Goal: Information Seeking & Learning: Learn about a topic

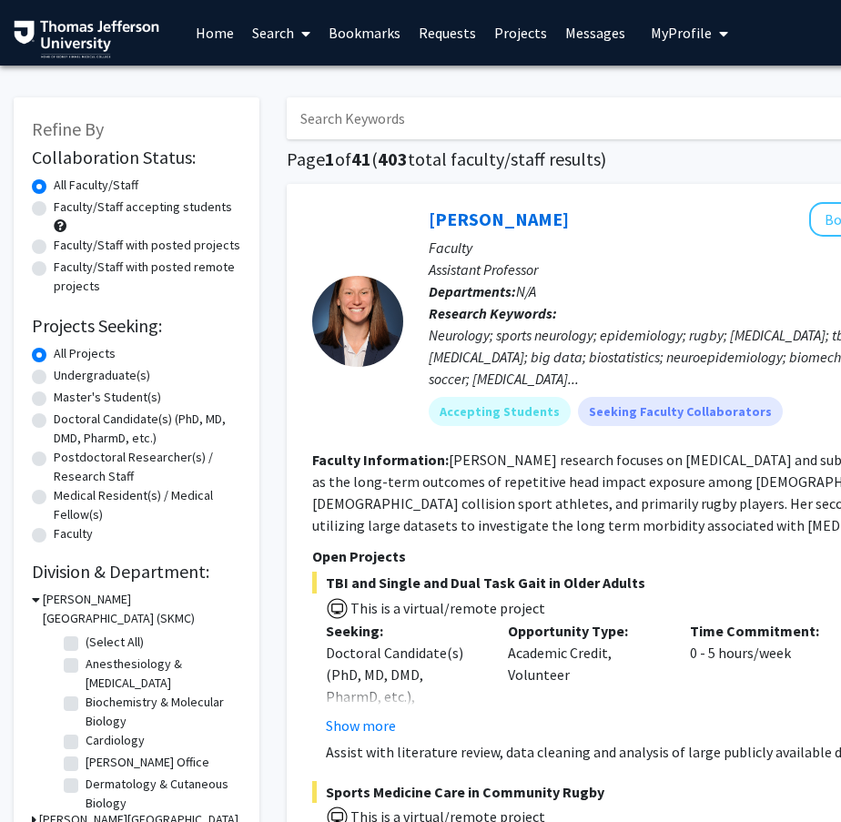
click at [80, 433] on label "Doctoral Candidate(s) (PhD, MD, DMD, PharmD, etc.)" at bounding box center [147, 428] width 187 height 38
click at [66, 421] on input "Doctoral Candidate(s) (PhD, MD, DMD, PharmD, etc.)" at bounding box center [60, 415] width 12 height 12
radio input "true"
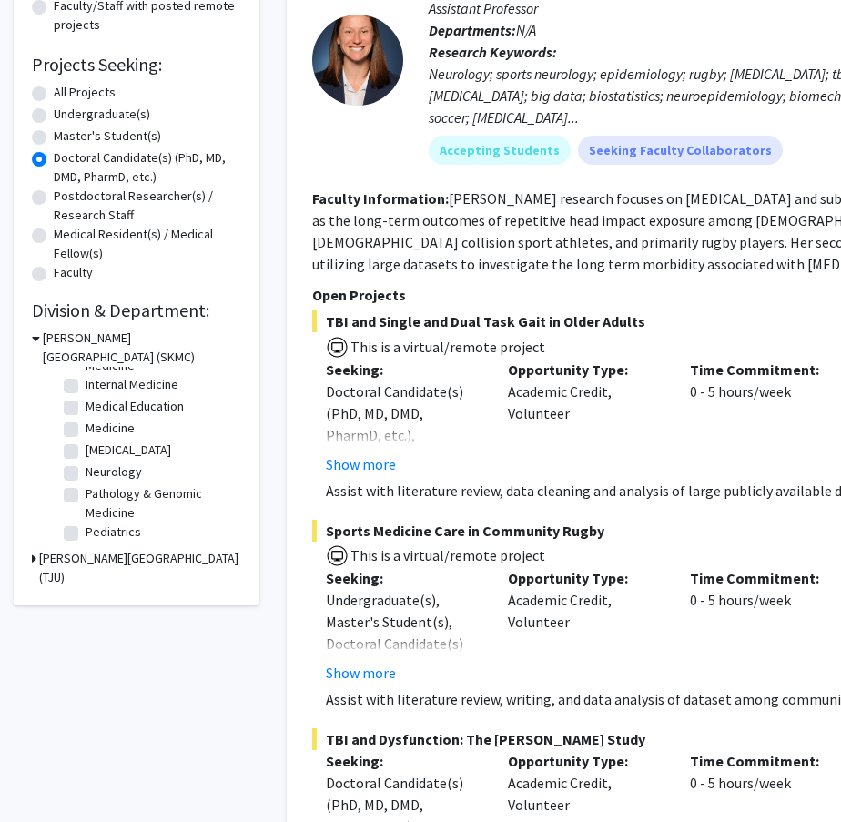
scroll to position [266, 0]
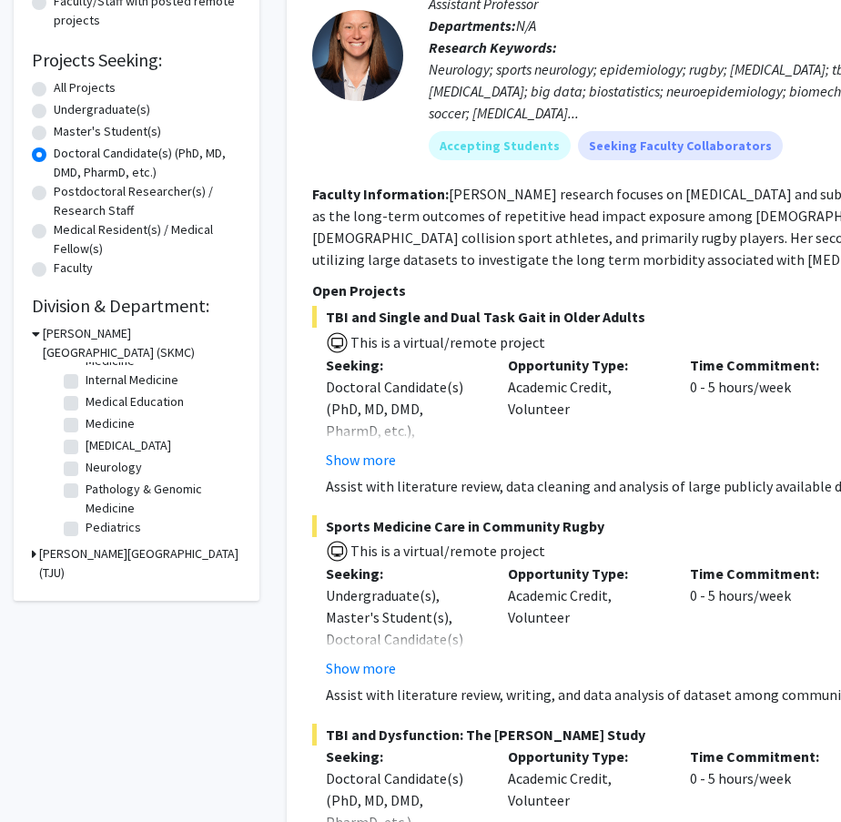
click at [32, 557] on icon at bounding box center [34, 553] width 5 height 19
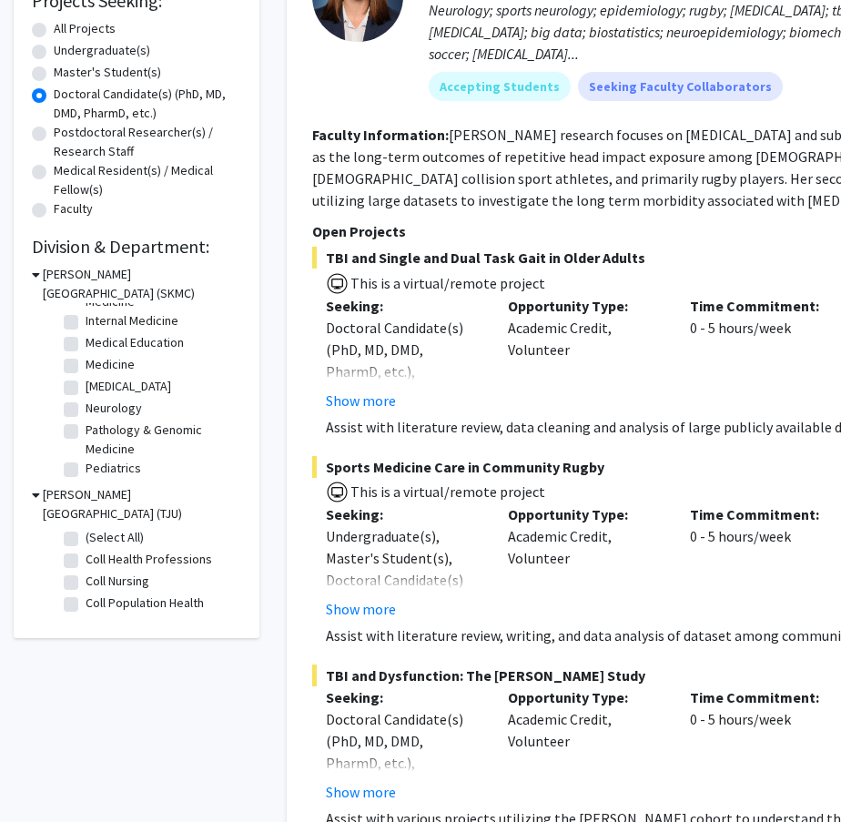
scroll to position [116, 0]
click at [116, 411] on label "Neurology" at bounding box center [114, 408] width 56 height 19
click at [97, 410] on input "Neurology" at bounding box center [92, 405] width 12 height 12
checkbox input "true"
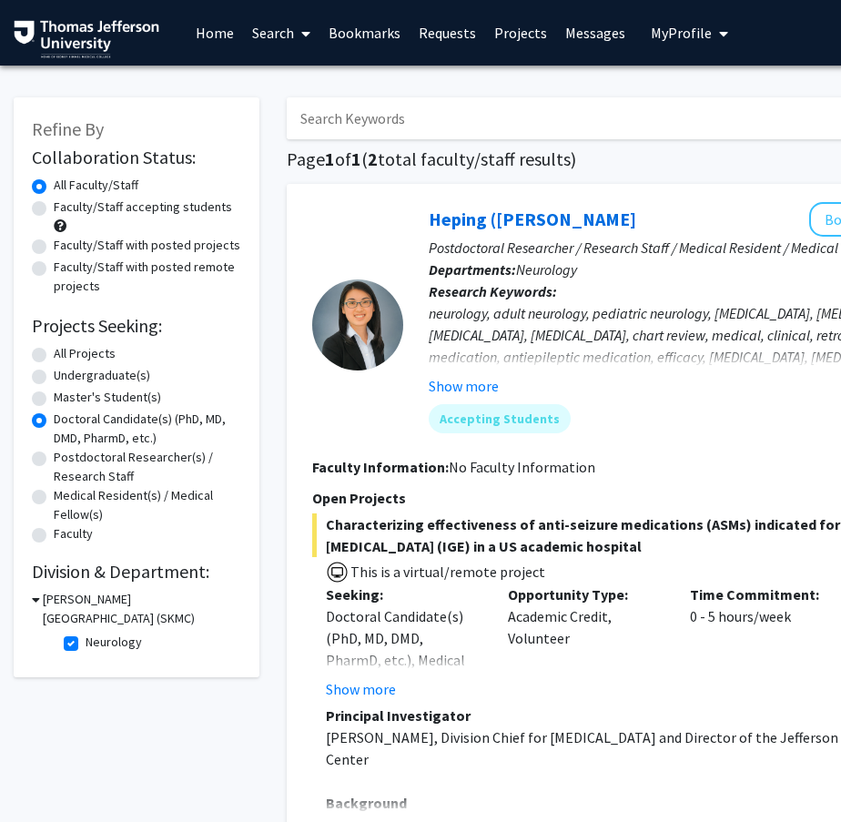
click at [86, 641] on label "Neurology" at bounding box center [114, 641] width 56 height 19
click at [86, 641] on input "Neurology" at bounding box center [92, 638] width 12 height 12
checkbox input "false"
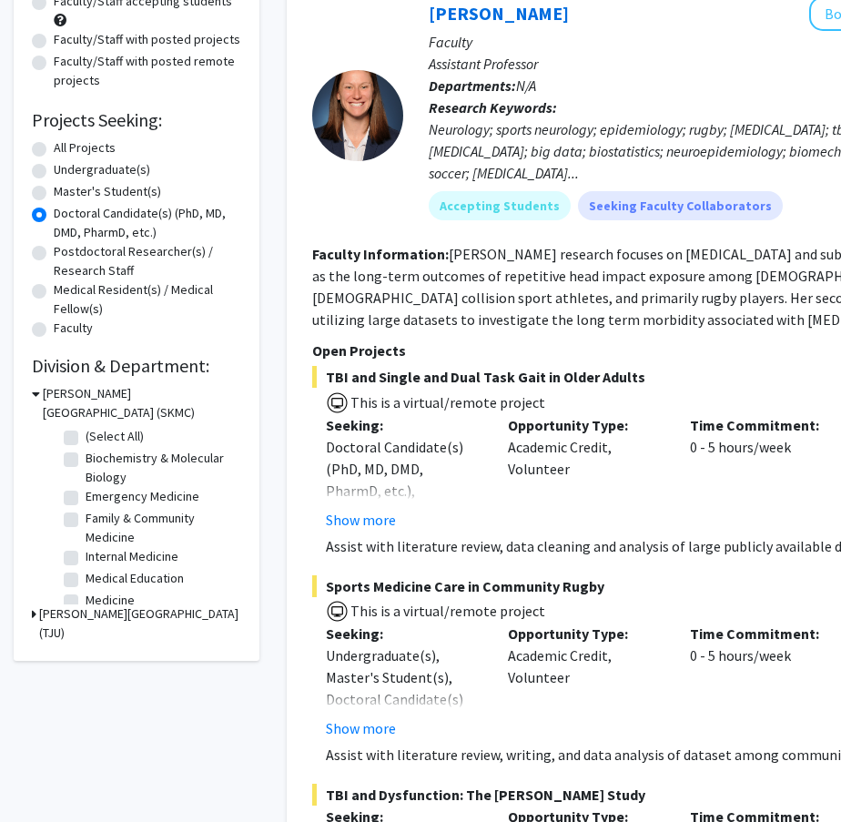
click at [86, 442] on label "(Select All)" at bounding box center [115, 436] width 58 height 19
click at [86, 439] on input "(Select All)" at bounding box center [92, 433] width 12 height 12
checkbox input "true"
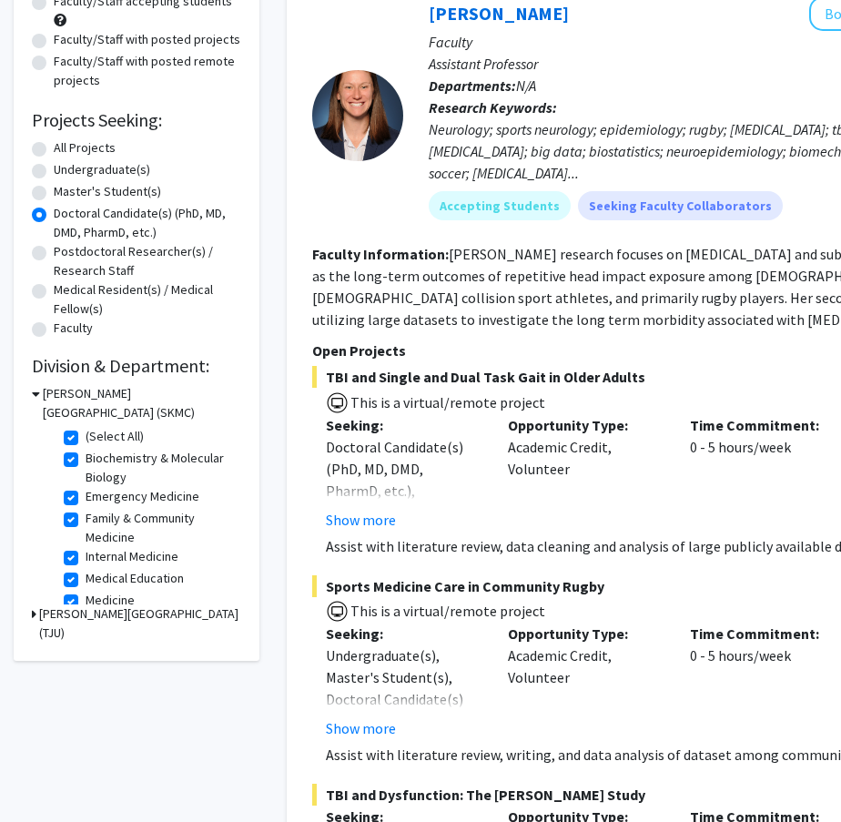
checkbox input "true"
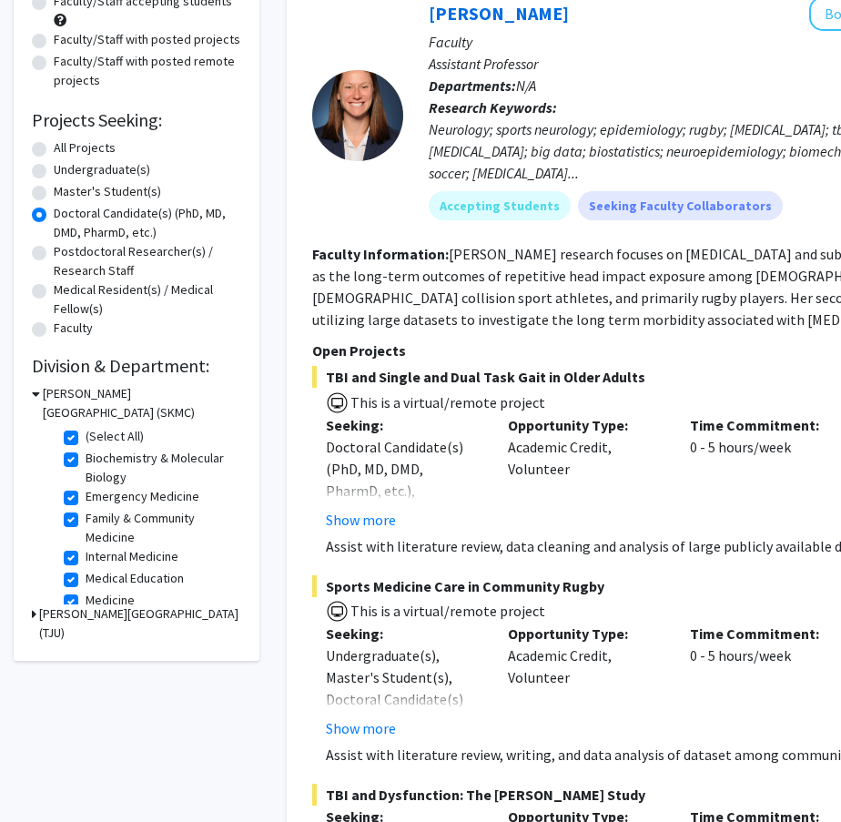
checkbox input "true"
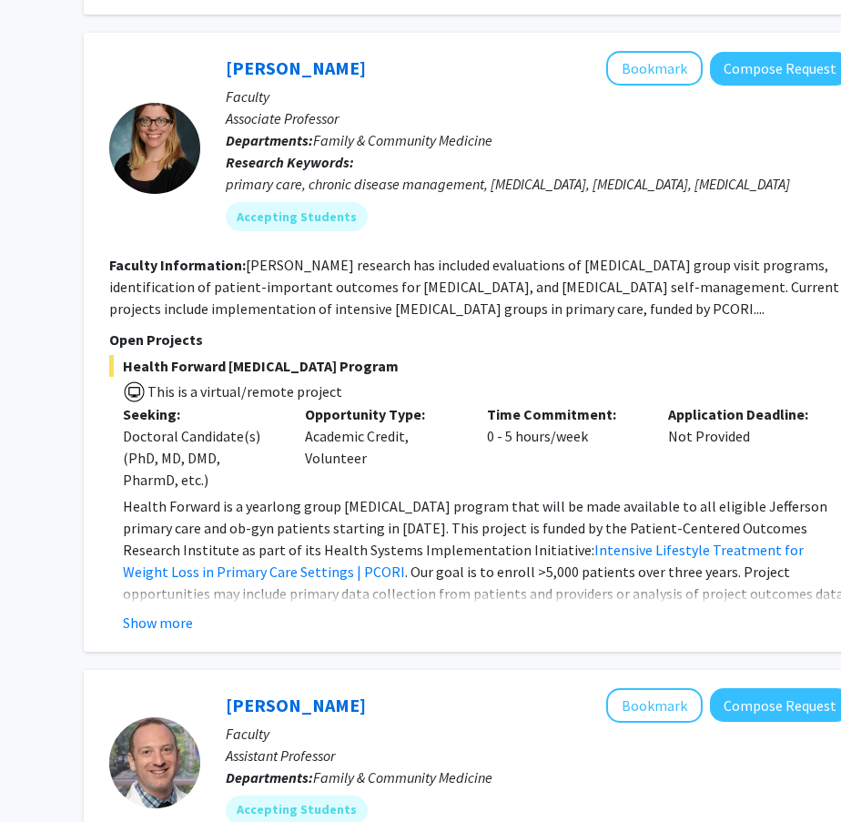
scroll to position [9171, 203]
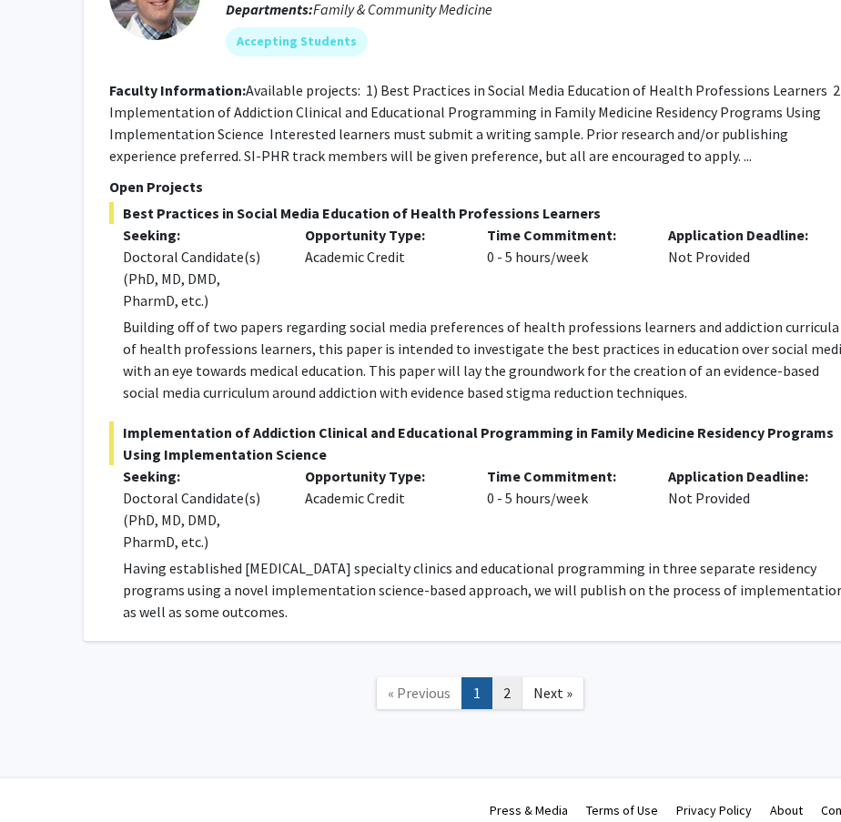
click at [500, 682] on link "2" at bounding box center [506, 693] width 31 height 32
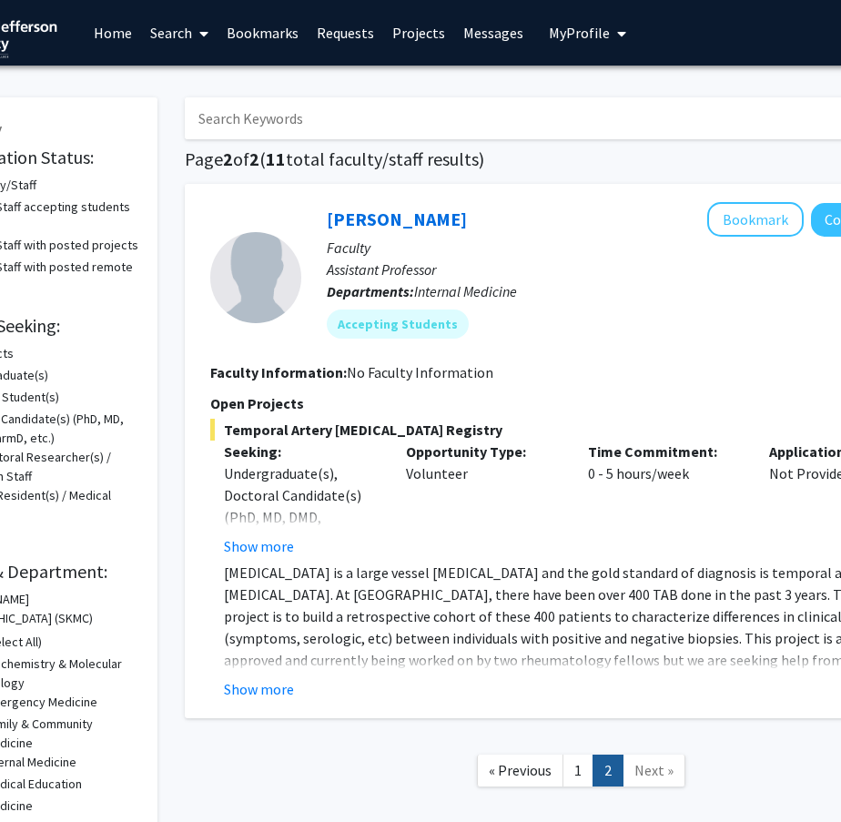
scroll to position [0, 119]
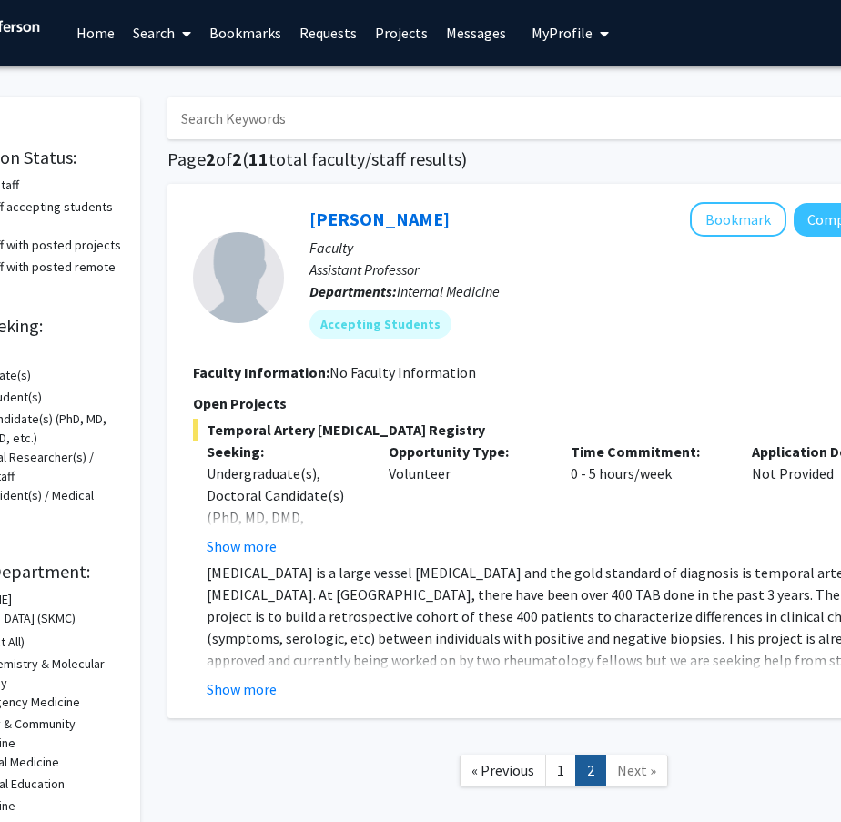
click at [468, 37] on link "Messages" at bounding box center [476, 33] width 78 height 64
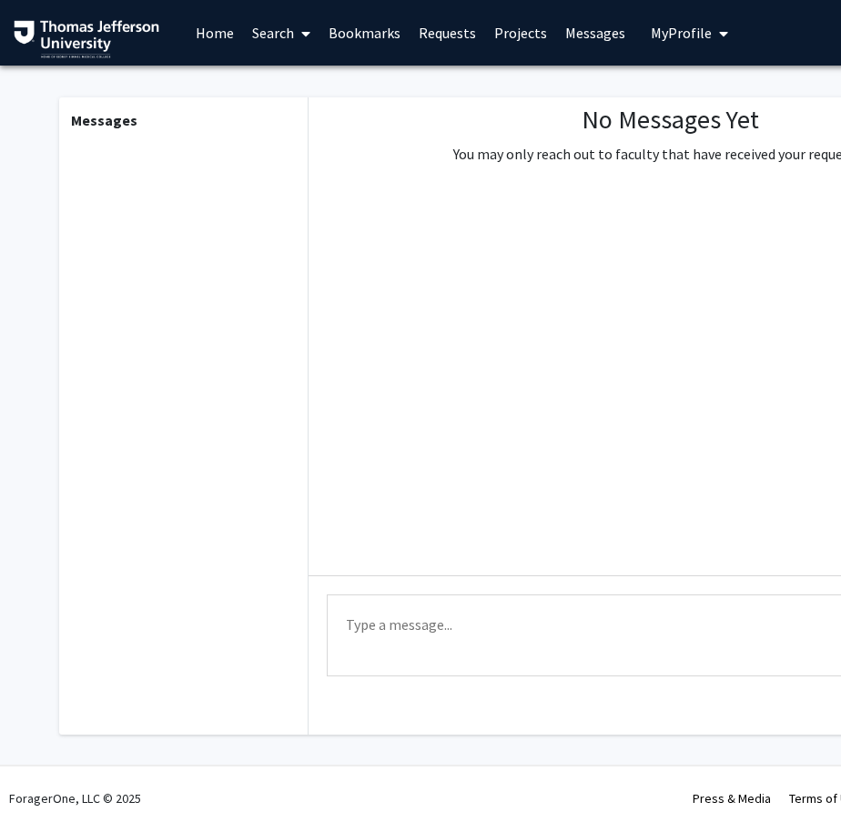
click at [409, 38] on link "Requests" at bounding box center [447, 33] width 76 height 64
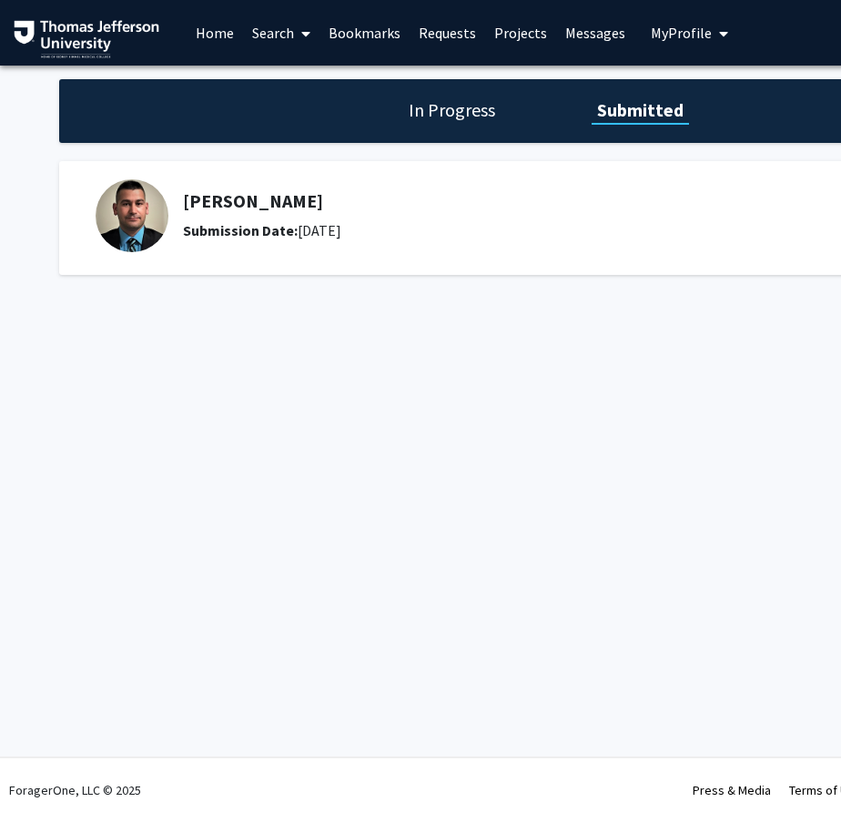
click at [302, 201] on h5 "[PERSON_NAME]" at bounding box center [464, 201] width 562 height 22
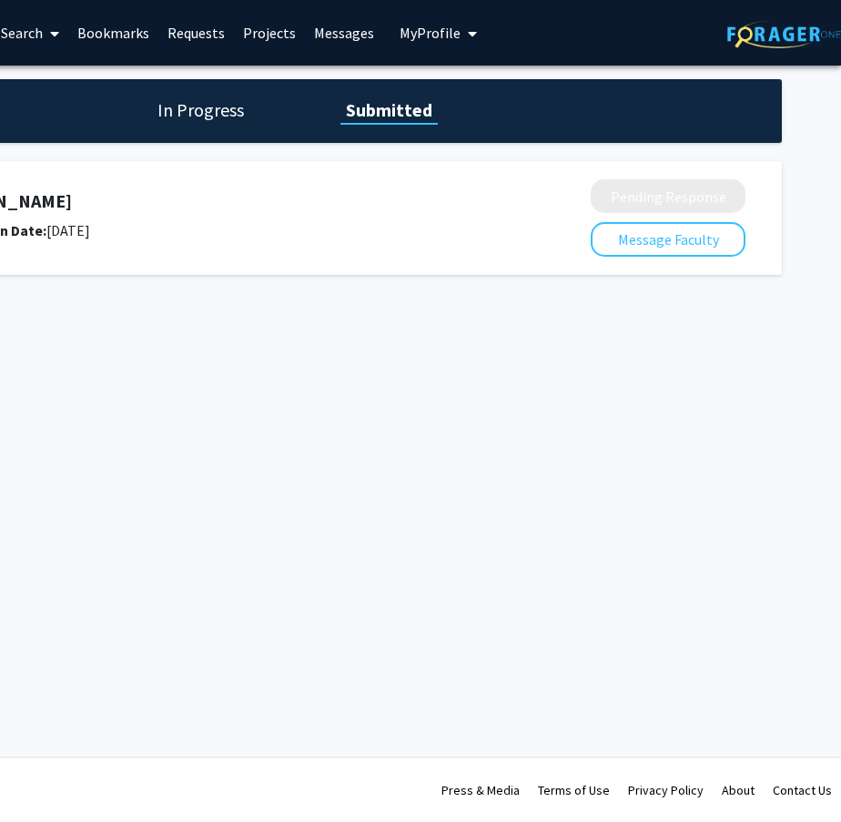
scroll to position [0, 251]
click at [190, 105] on h1 "In Progress" at bounding box center [200, 109] width 97 height 25
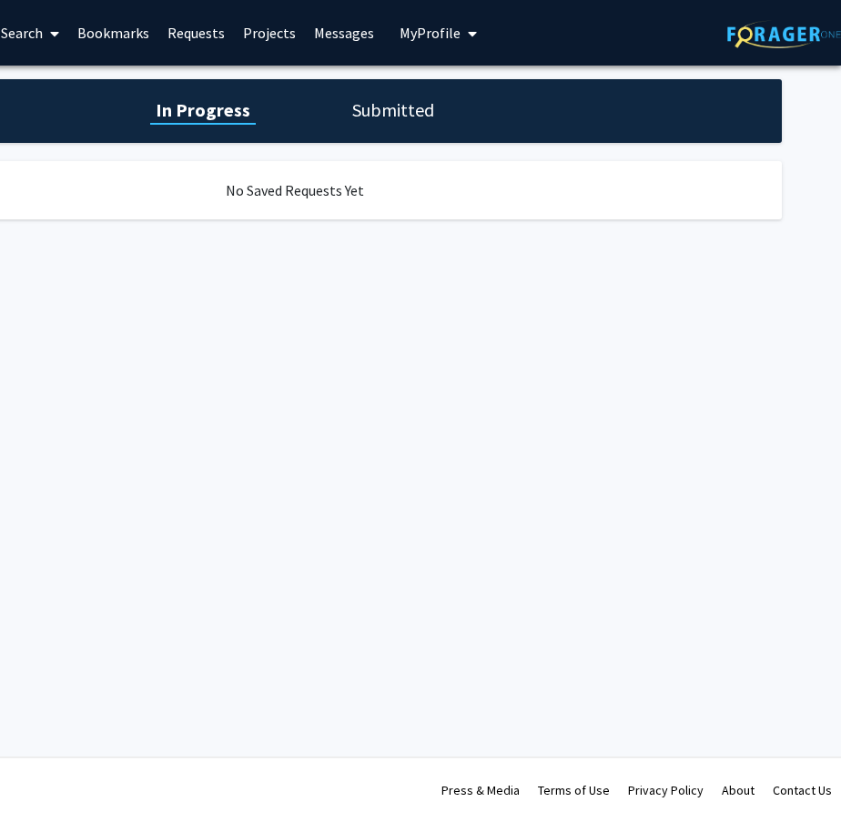
click at [429, 31] on span "My Profile" at bounding box center [429, 33] width 61 height 18
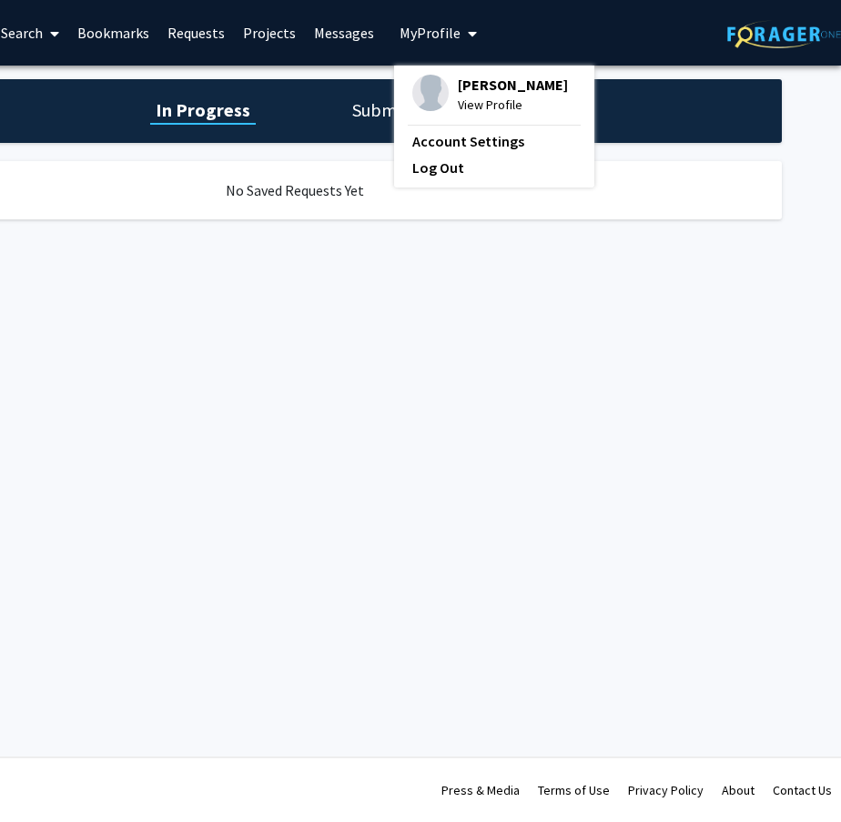
click at [50, 31] on icon at bounding box center [54, 33] width 9 height 15
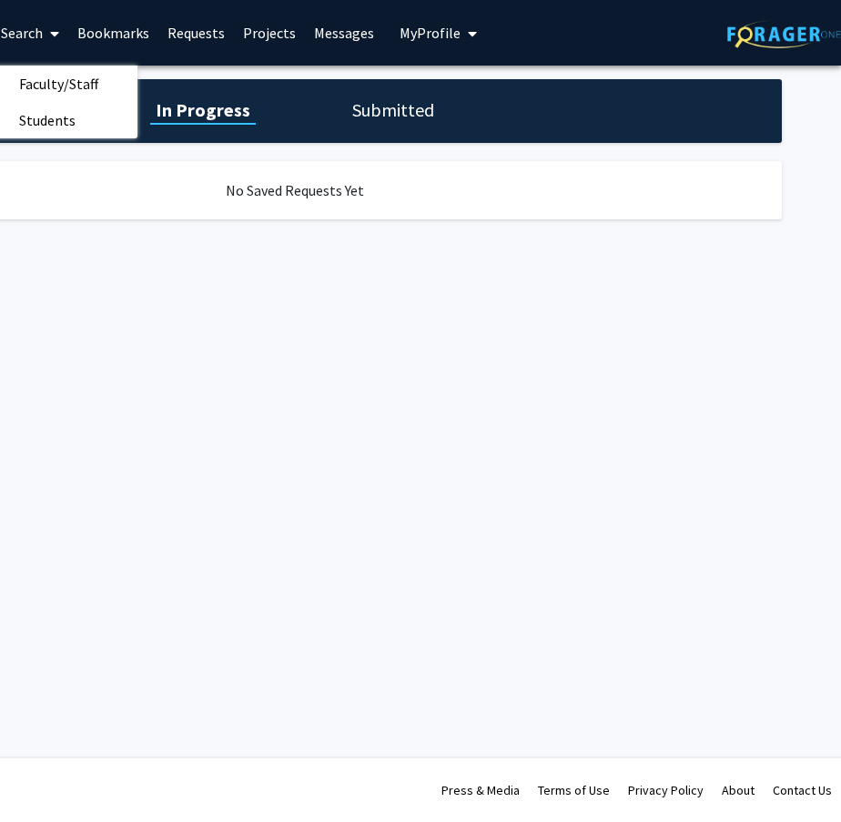
click at [190, 308] on div "Skip navigation Home Search Faculty/Staff Students Bookmarks Requests Projects …" at bounding box center [295, 411] width 1092 height 822
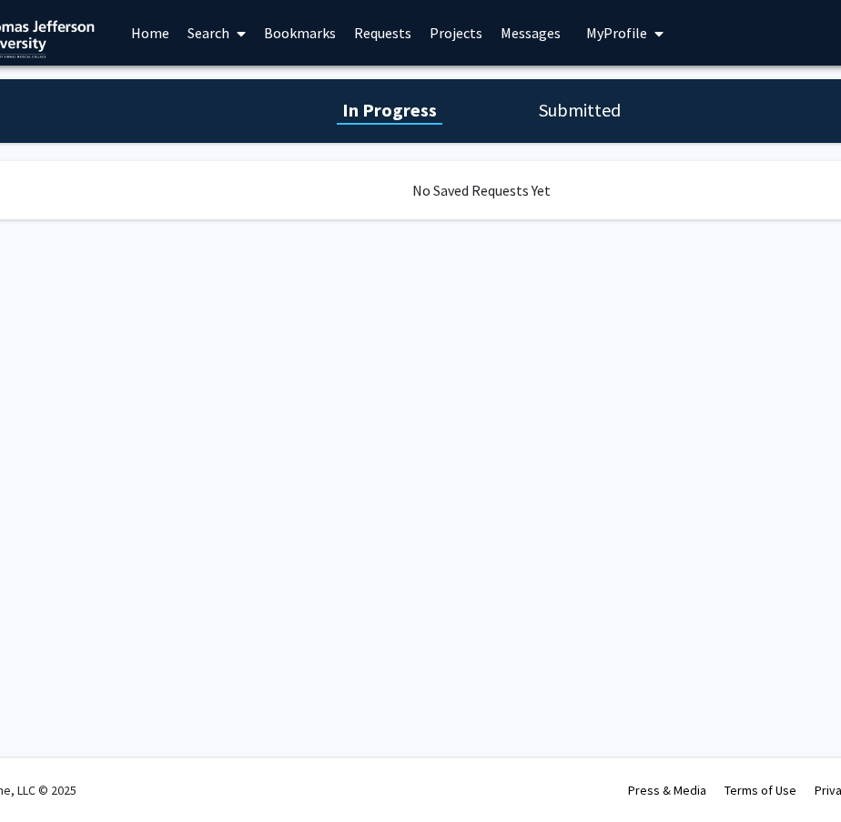
scroll to position [0, 49]
